Goal: Consume media (video, audio): Consume media (video, audio)

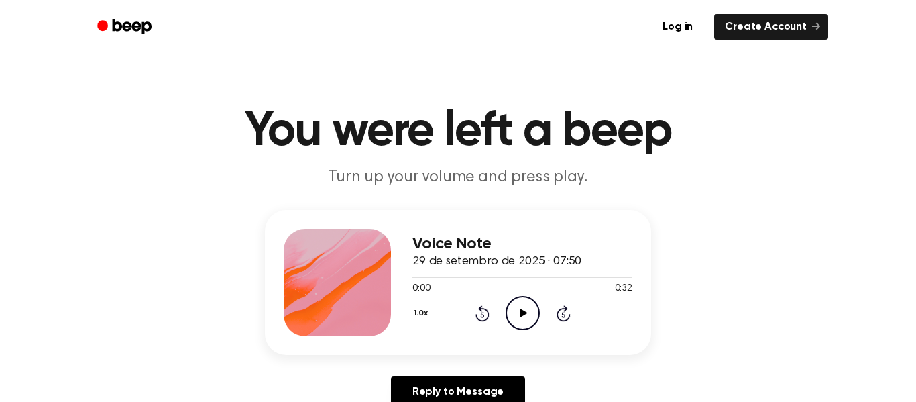
click at [510, 309] on icon "Play Audio" at bounding box center [523, 313] width 34 height 34
click at [512, 308] on icon "Play Audio" at bounding box center [523, 313] width 34 height 34
click at [512, 308] on icon "Pause Audio" at bounding box center [523, 313] width 34 height 34
click at [516, 307] on icon "Play Audio" at bounding box center [523, 313] width 34 height 34
click at [516, 307] on icon "Pause Audio" at bounding box center [523, 313] width 34 height 34
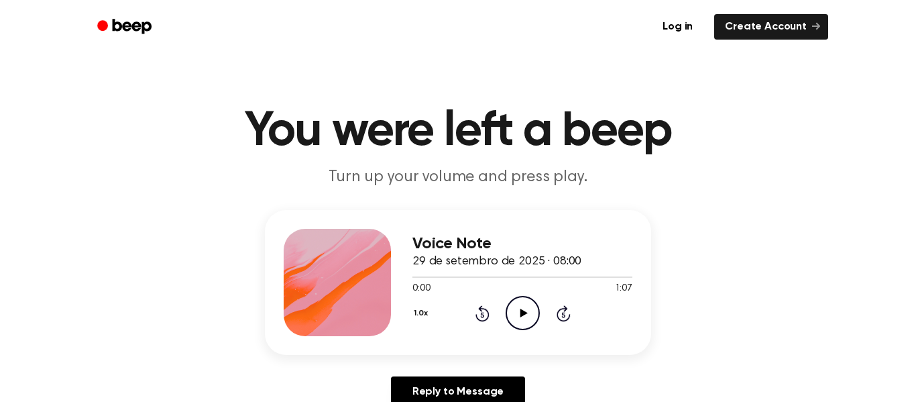
click at [523, 309] on icon "Play Audio" at bounding box center [523, 313] width 34 height 34
click at [508, 324] on icon "Pause Audio" at bounding box center [523, 313] width 34 height 34
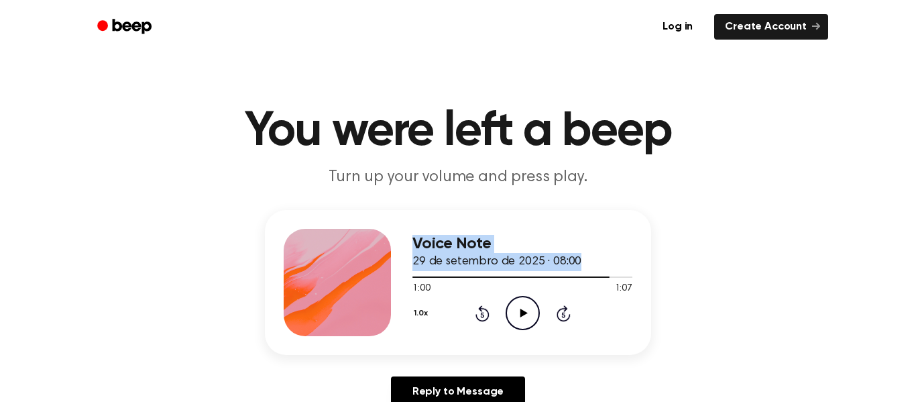
drag, startPoint x: 416, startPoint y: 280, endPoint x: 384, endPoint y: 281, distance: 31.6
click at [384, 281] on div "Voice Note 29 de setembro de 2025 · 08:00 1:00 1:07 Your browser does not suppo…" at bounding box center [458, 282] width 386 height 145
click at [417, 279] on div at bounding box center [523, 276] width 220 height 11
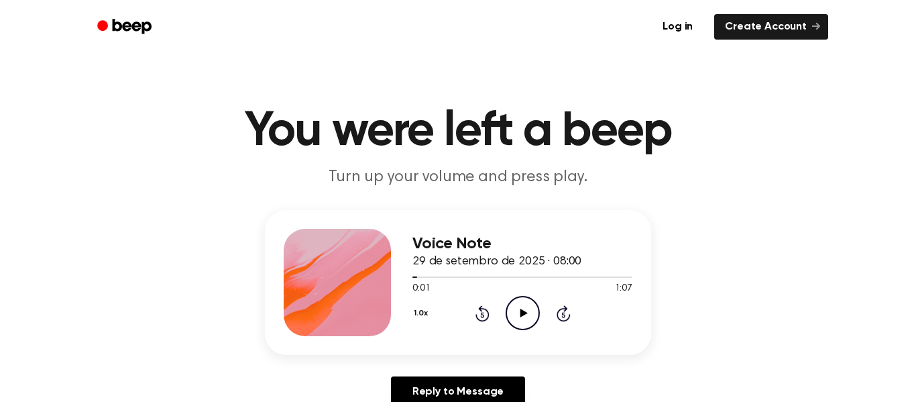
click at [529, 313] on icon "Play Audio" at bounding box center [523, 313] width 34 height 34
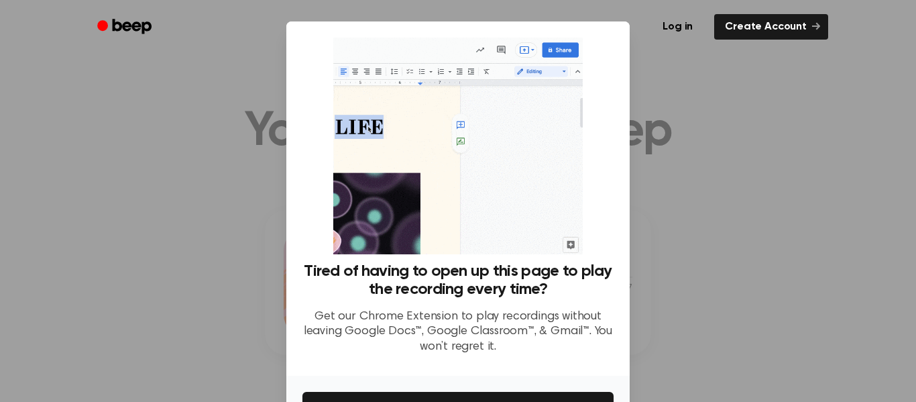
click at [673, 170] on div at bounding box center [458, 201] width 916 height 402
click at [588, 165] on div "Tired of having to open up this page to play the recording every time? Get our …" at bounding box center [458, 201] width 311 height 327
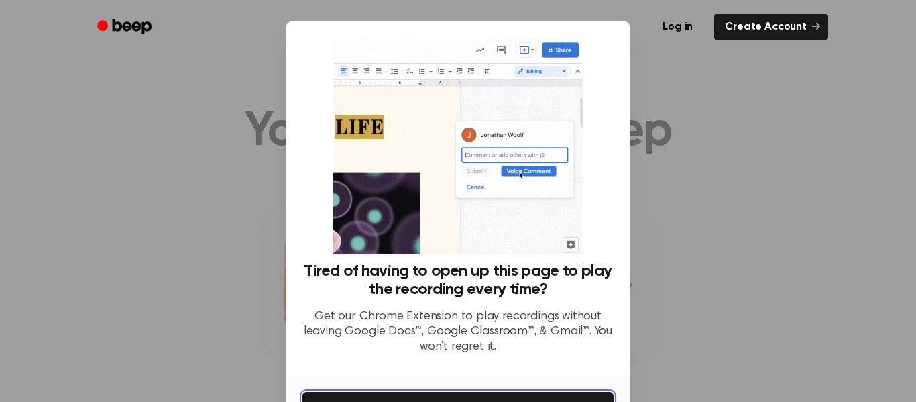
click at [579, 401] on button "Get It Now" at bounding box center [458, 407] width 311 height 30
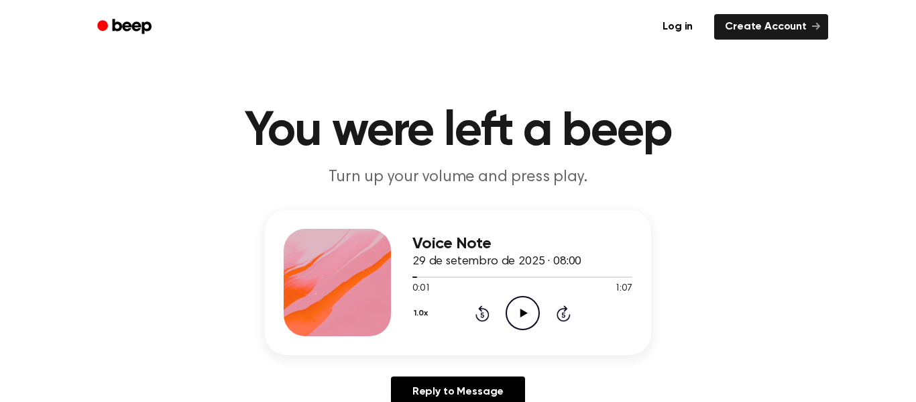
click at [523, 325] on icon "Play Audio" at bounding box center [523, 313] width 34 height 34
click at [518, 315] on icon "Play Audio" at bounding box center [523, 313] width 34 height 34
click at [518, 315] on icon "Pause Audio" at bounding box center [523, 313] width 34 height 34
